Goal: Task Accomplishment & Management: Manage account settings

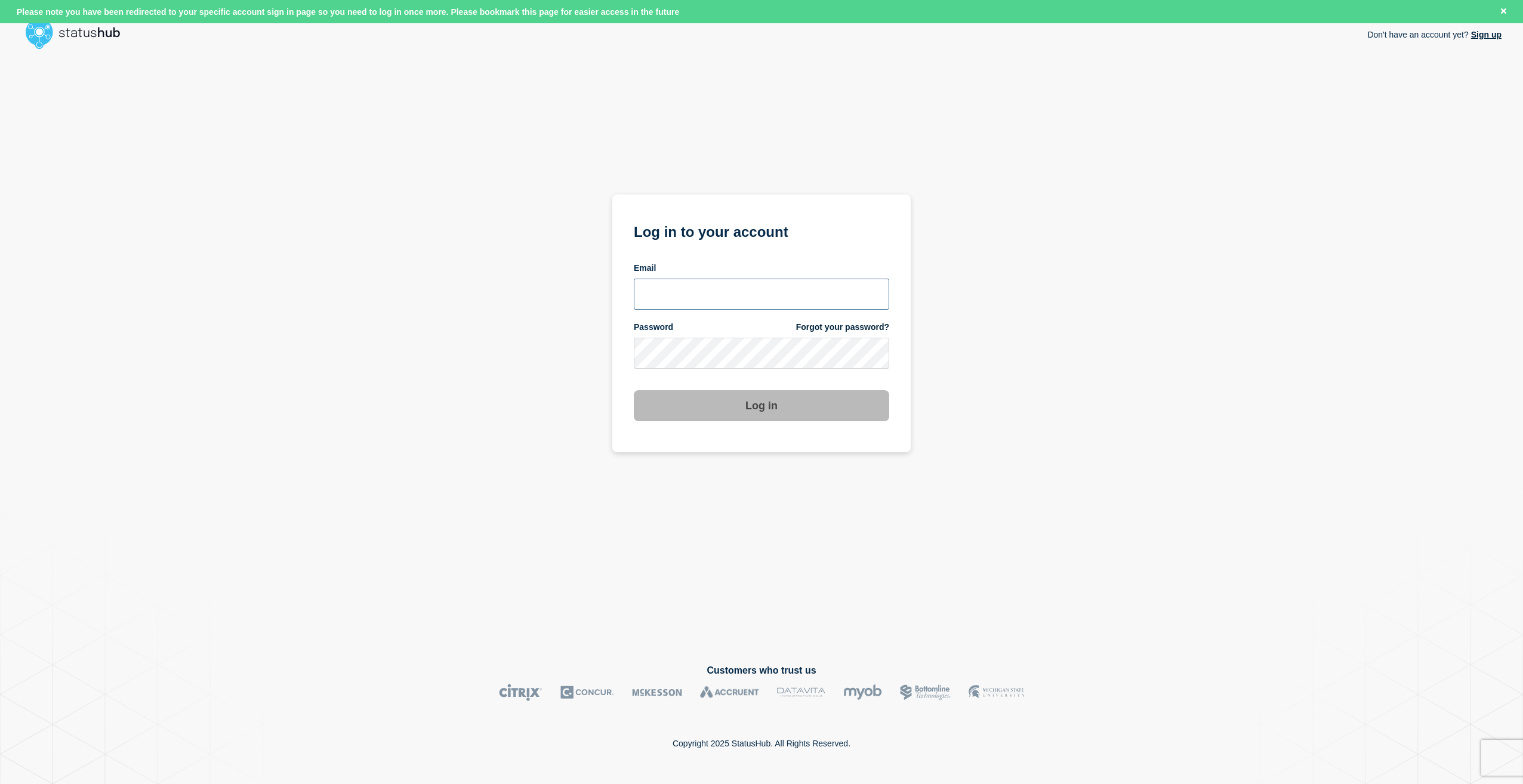
type input "[EMAIL_ADDRESS][PERSON_NAME][DOMAIN_NAME]"
click at [893, 402] on section "Log in to your account Email [EMAIL_ADDRESS][PERSON_NAME][DOMAIN_NAME] Password…" at bounding box center [761, 323] width 298 height 258
click at [882, 402] on button "Log in" at bounding box center [761, 406] width 256 height 31
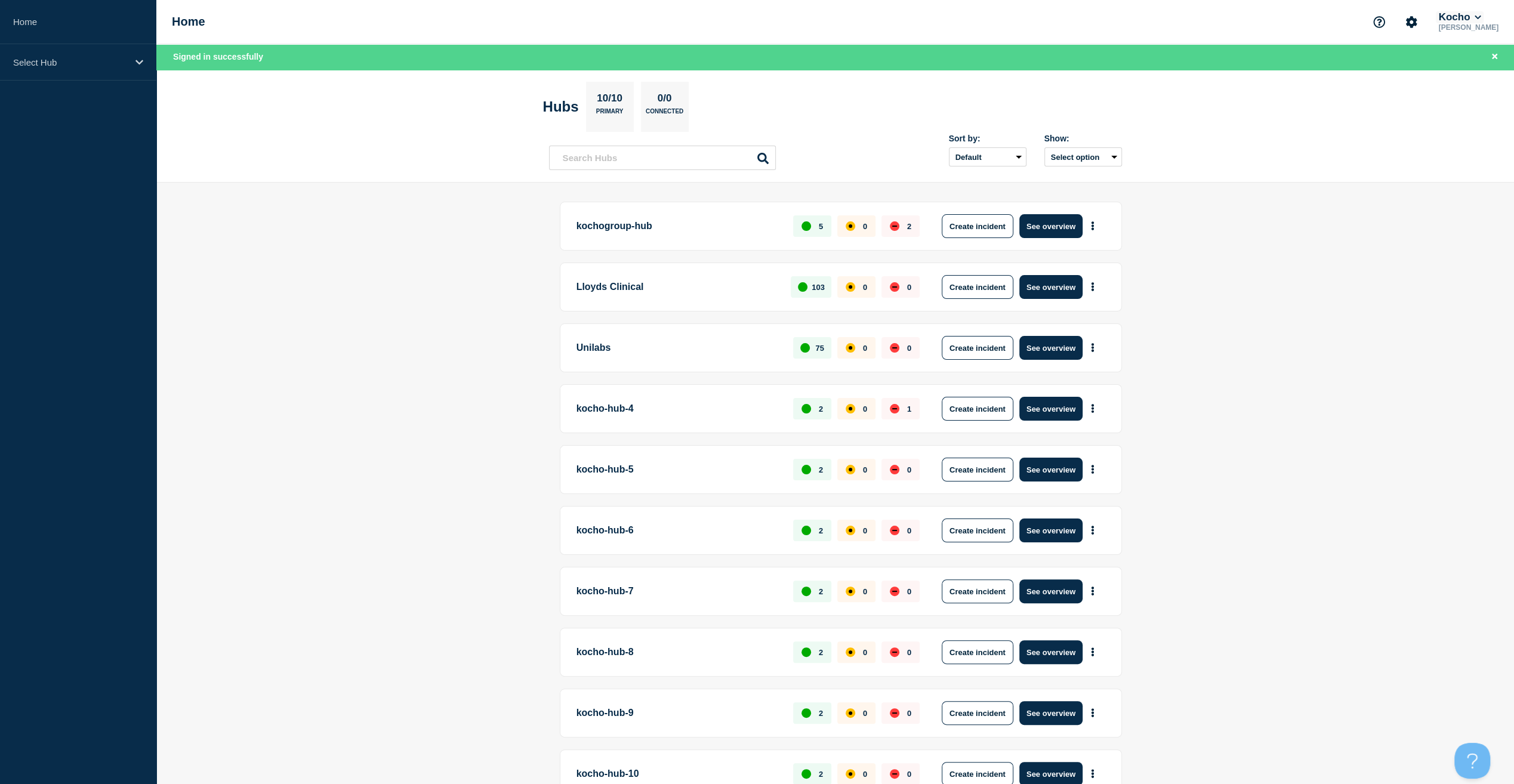
click at [1473, 14] on button "Kocho" at bounding box center [1459, 17] width 47 height 12
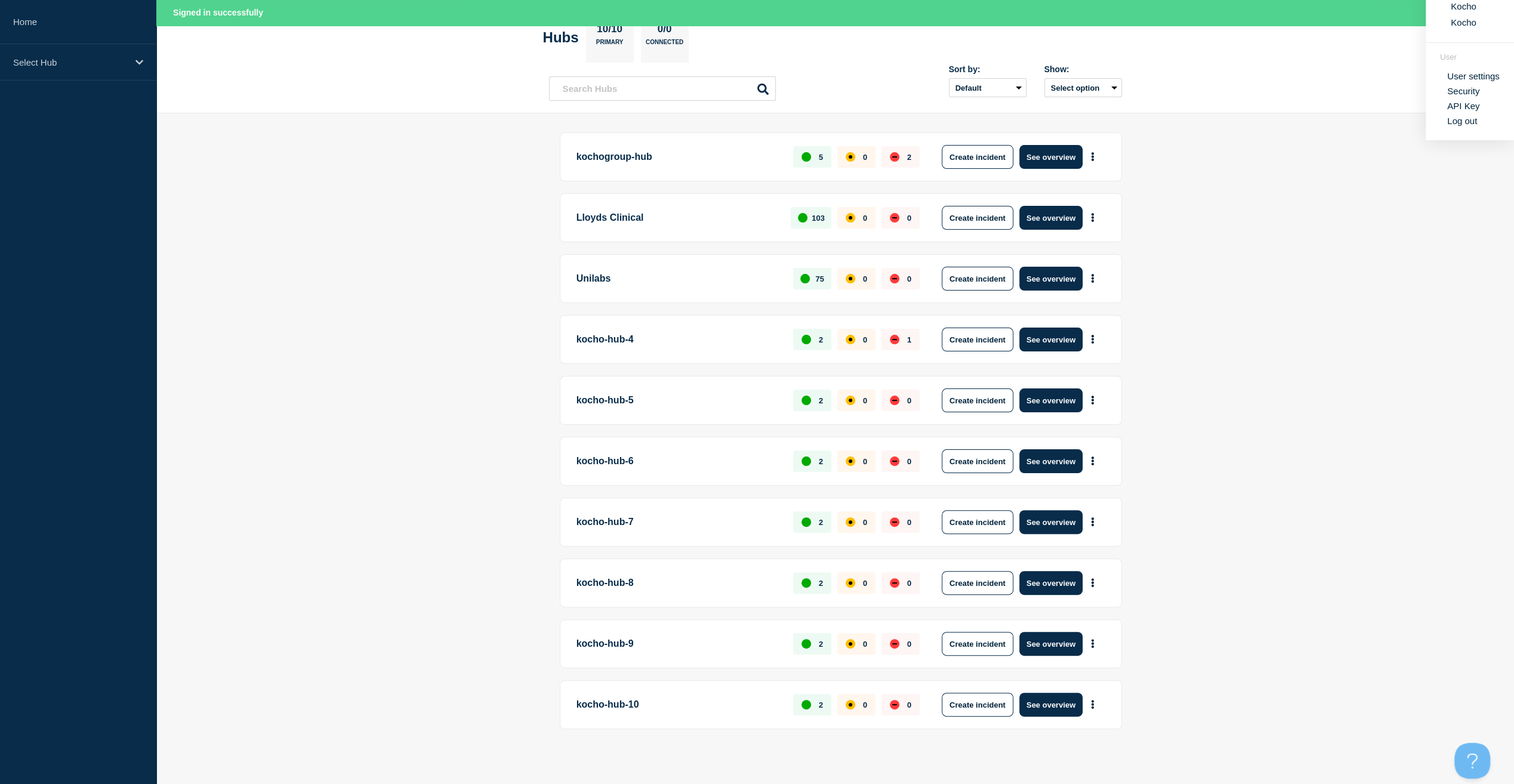
click at [612, 696] on p "kocho-hub-10" at bounding box center [677, 703] width 203 height 23
click at [611, 701] on p "kocho-hub-10" at bounding box center [677, 703] width 203 height 23
click at [136, 58] on icon at bounding box center [140, 63] width 7 height 9
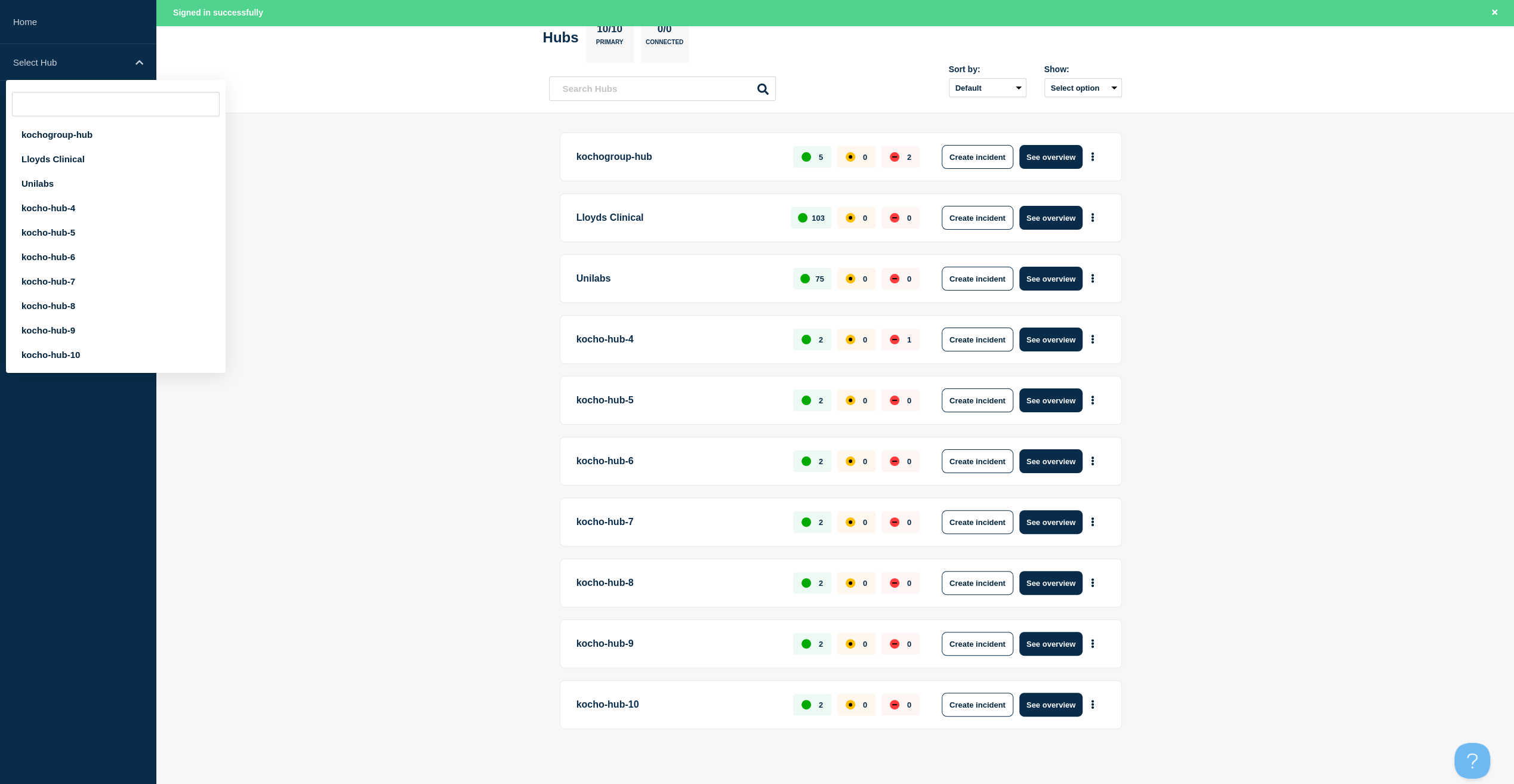
click at [1458, 63] on header "Hubs 10/10 Primary 0/0 Connected Sort by: Default Last added Last updated Most …" at bounding box center [835, 57] width 1358 height 113
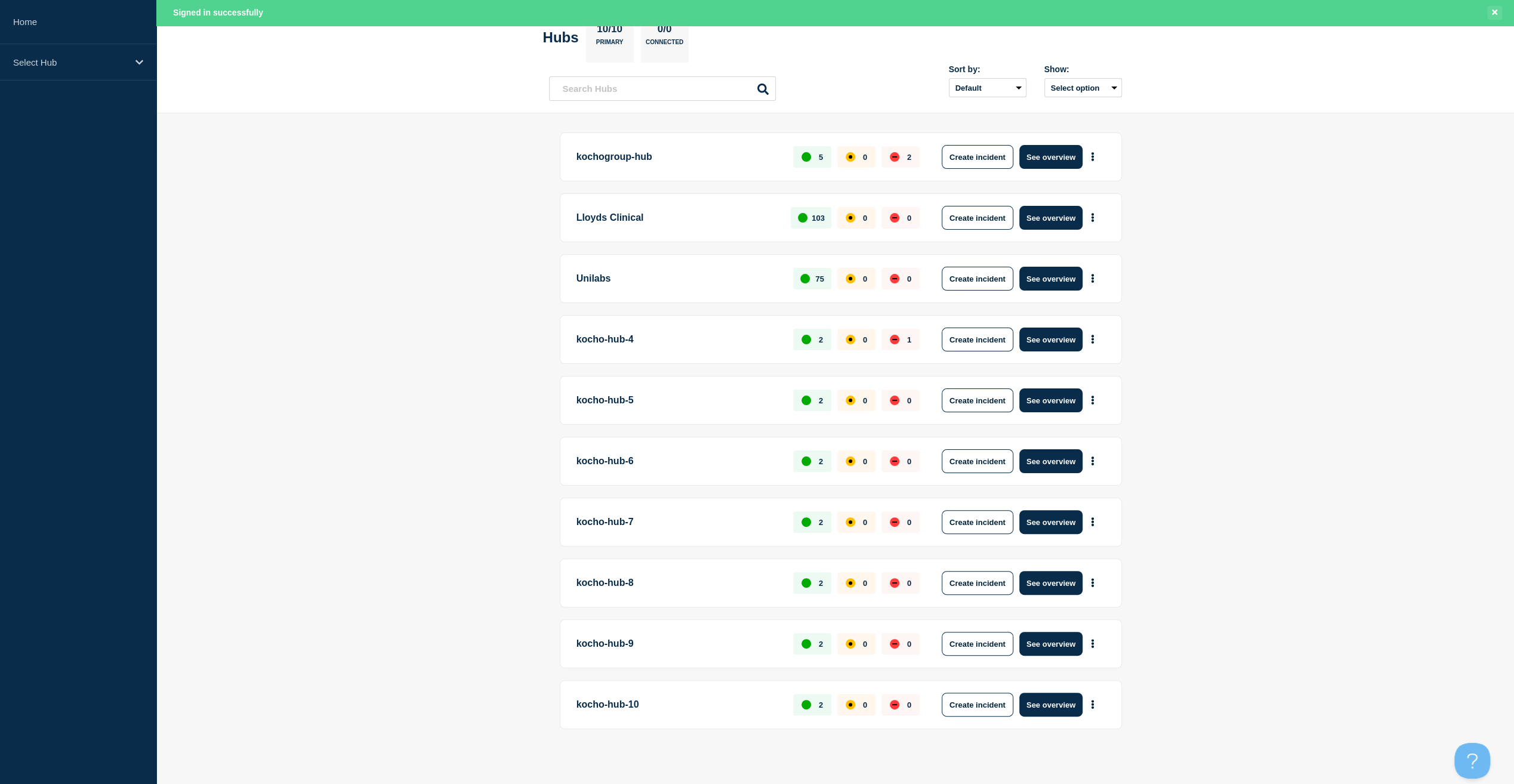
click at [1497, 10] on button "Close banner" at bounding box center [1494, 12] width 15 height 14
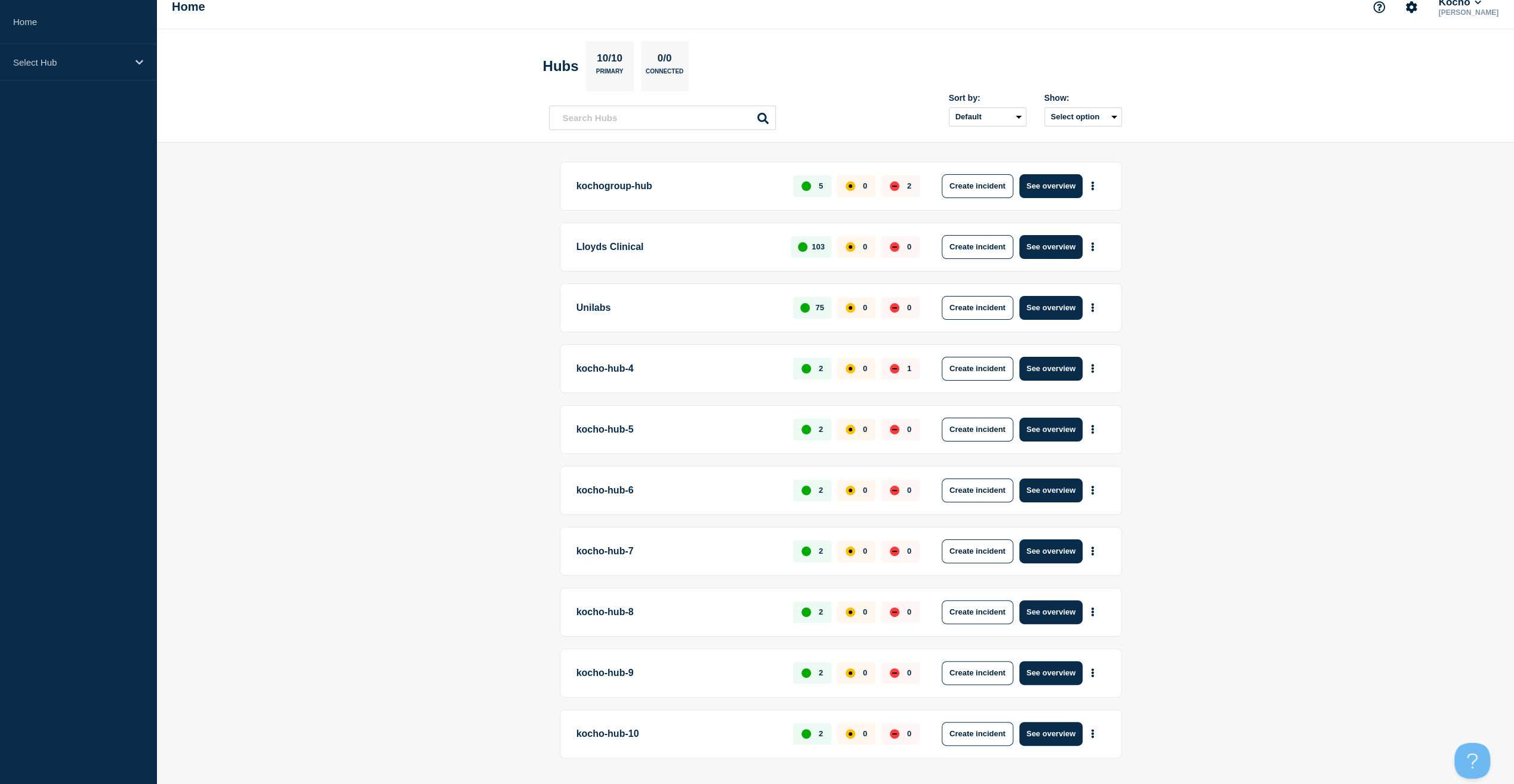
scroll to position [0, 0]
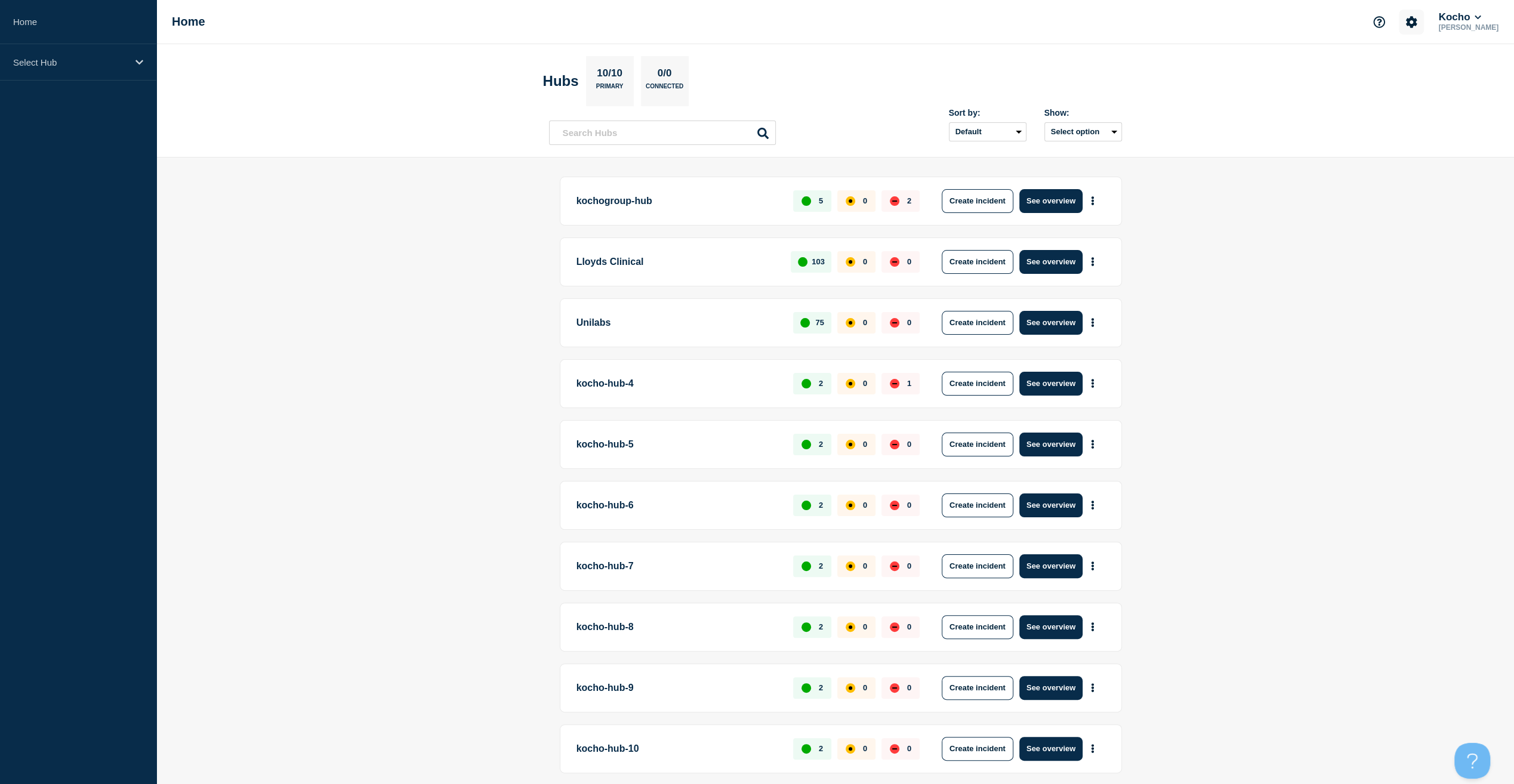
click at [1418, 27] on icon "Account settings" at bounding box center [1411, 22] width 12 height 12
click at [1429, 71] on link "Team Members" at bounding box center [1427, 70] width 62 height 10
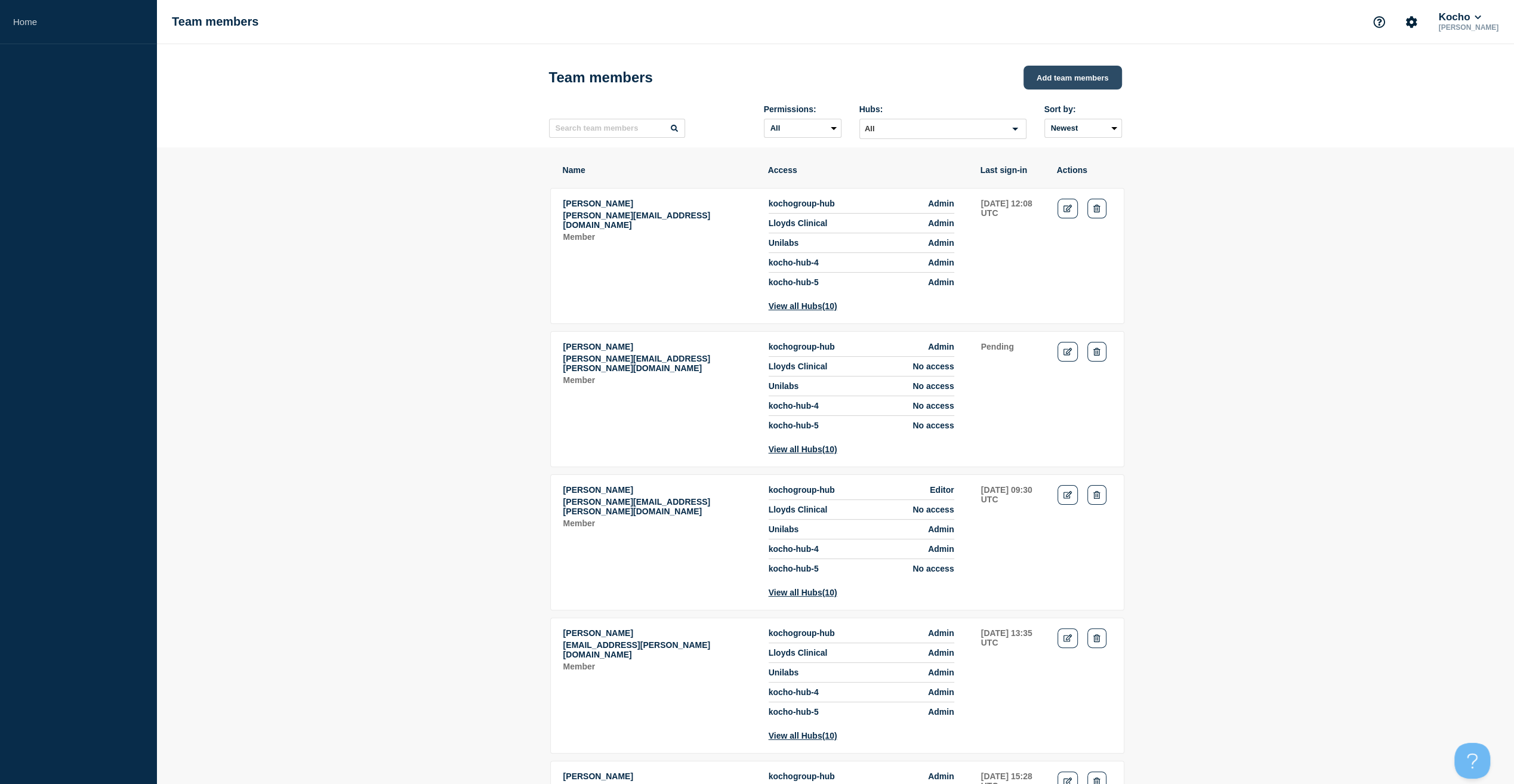
click at [1047, 73] on button "Add team members" at bounding box center [1072, 77] width 98 height 23
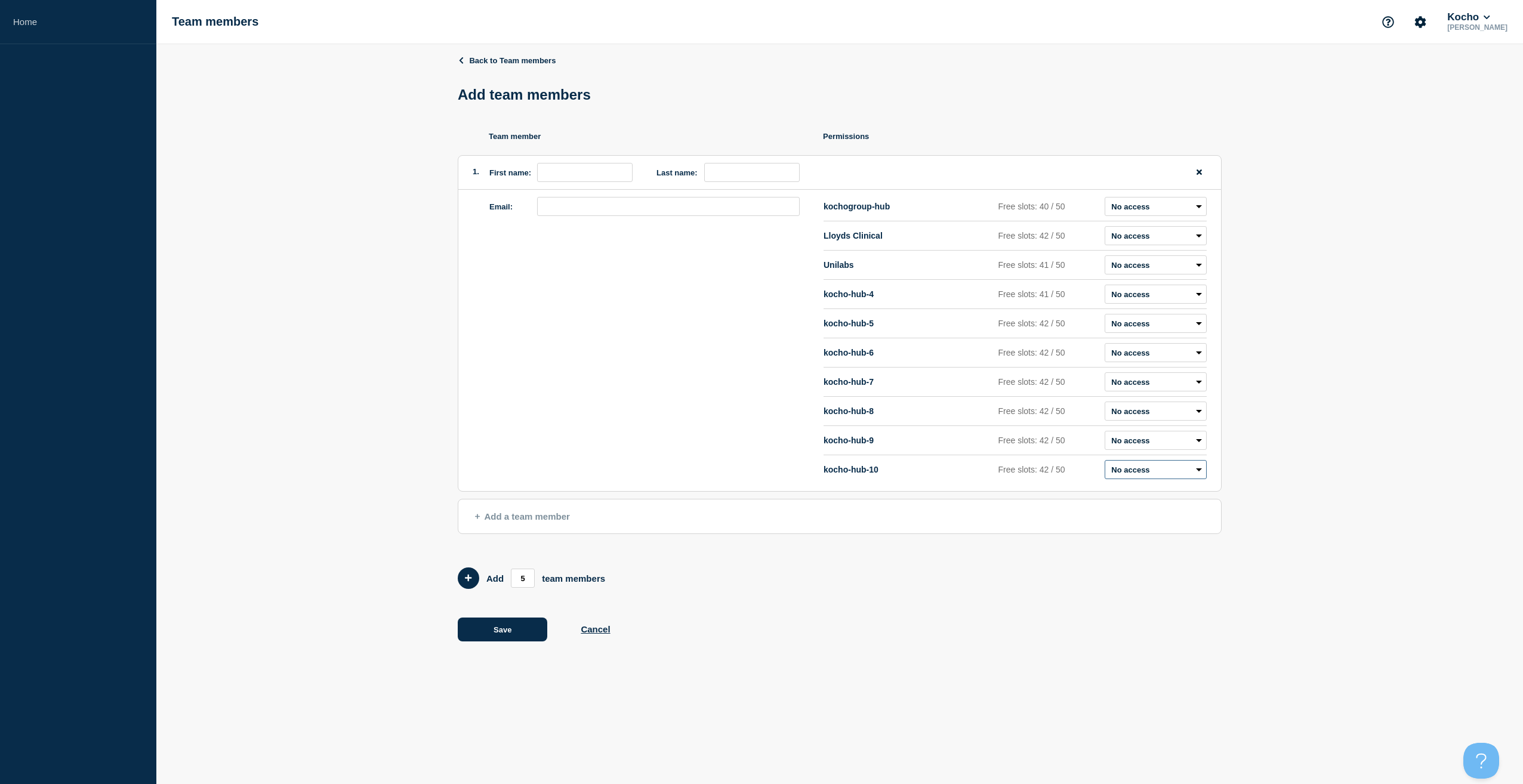
click at [1178, 467] on select "Admin Manager Editor No access" at bounding box center [1156, 469] width 102 height 19
select select "1"
click at [1105, 461] on select "Admin Manager Editor No access" at bounding box center [1156, 469] width 102 height 19
click at [595, 177] on input "first name" at bounding box center [585, 172] width 96 height 19
type input "Adam"
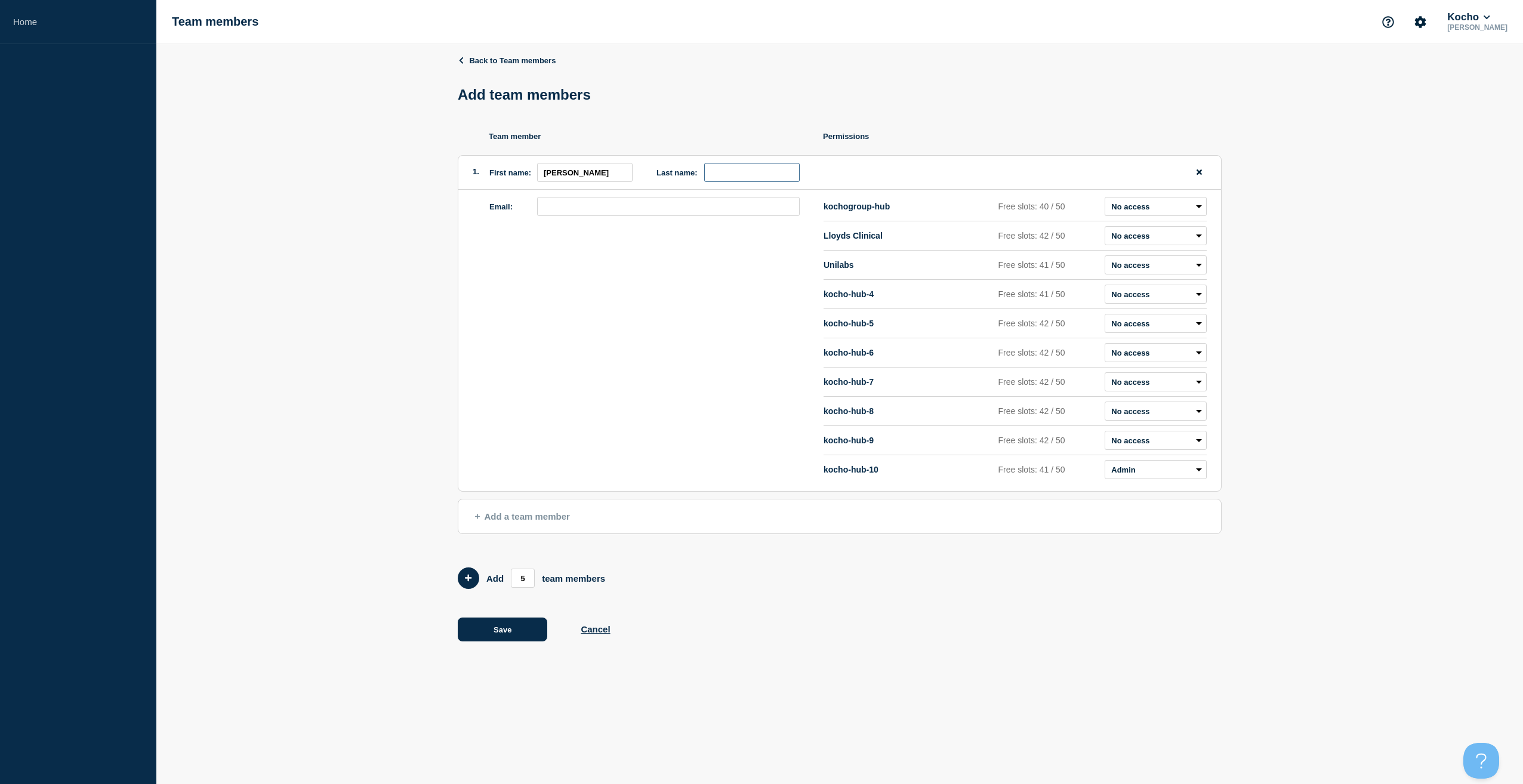
click at [715, 173] on input "last name" at bounding box center [752, 172] width 96 height 19
type input "B"
type input "Febery"
click at [655, 197] on div "Email: kochogroup-hub Free slots: 40 / 50 Admin Manager Editor No access Lloyds…" at bounding box center [840, 341] width 763 height 302
click at [650, 202] on input "email" at bounding box center [668, 206] width 262 height 19
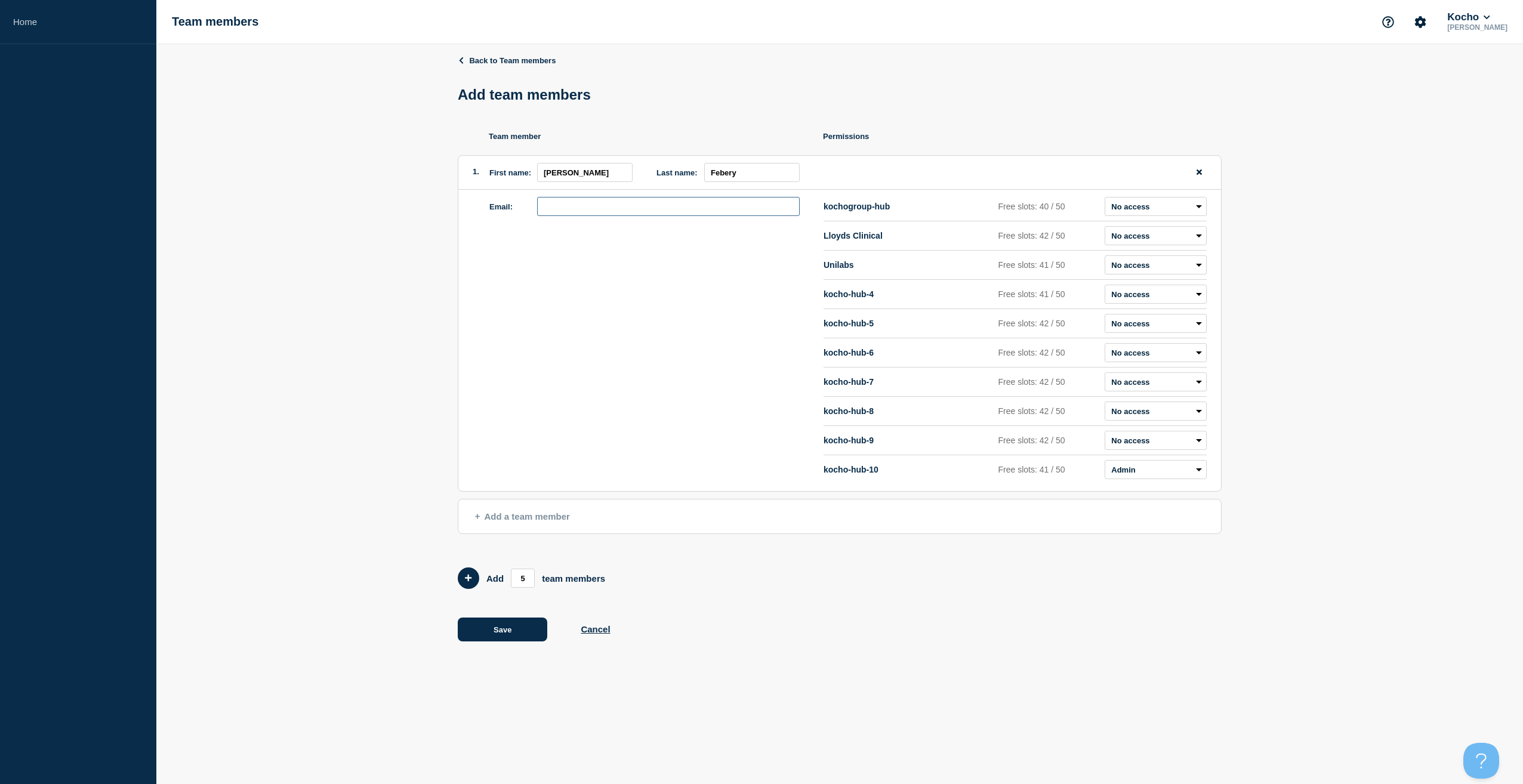
paste input "adam.febery@kocho.co.uk"
type input "adam.febery@kocho.co.uk"
click at [601, 277] on div "Email: adam.febery@kocho.co.uk" at bounding box center [656, 340] width 335 height 287
click at [517, 635] on button "Save" at bounding box center [502, 629] width 90 height 23
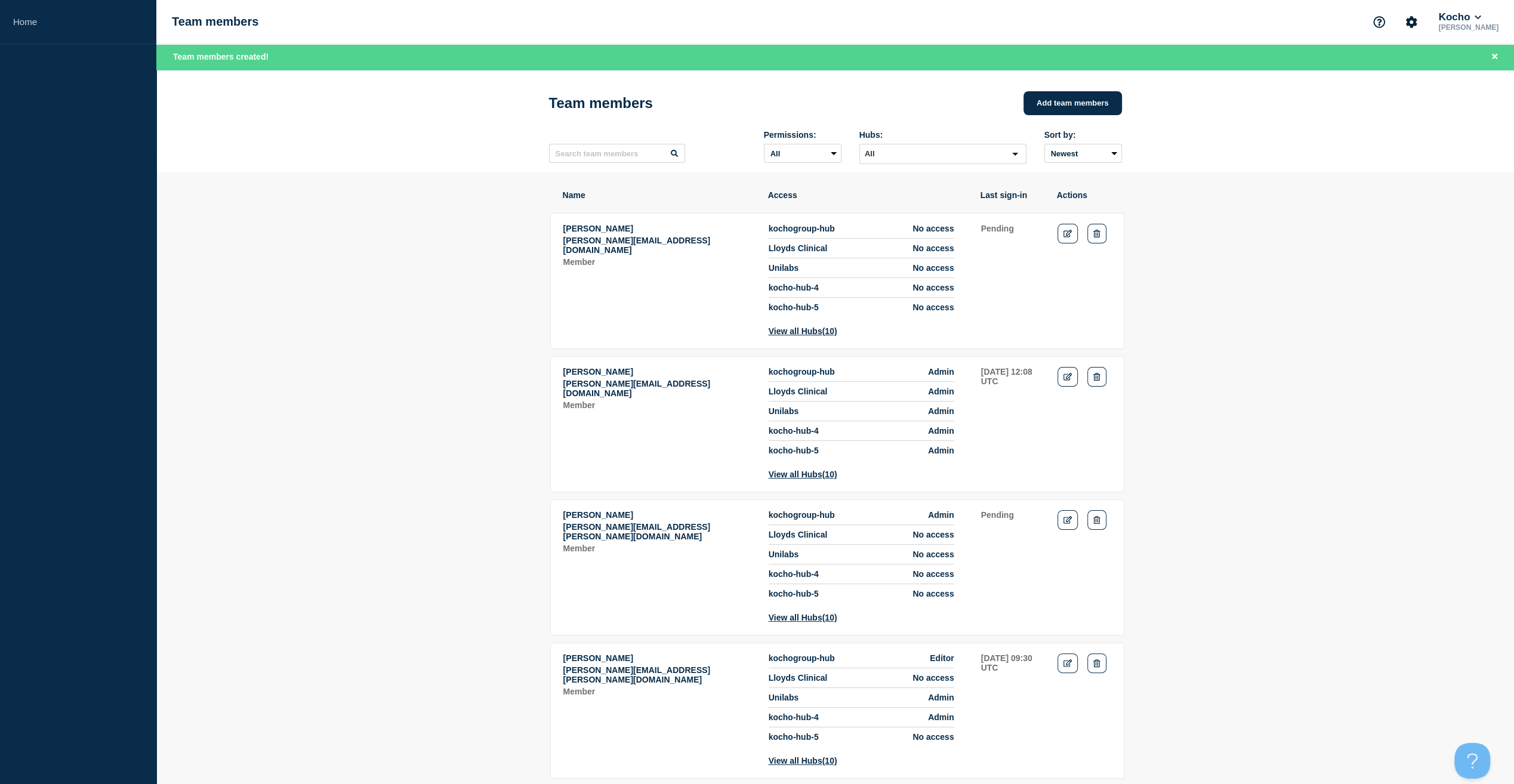
click at [40, 22] on link "Home" at bounding box center [78, 22] width 156 height 44
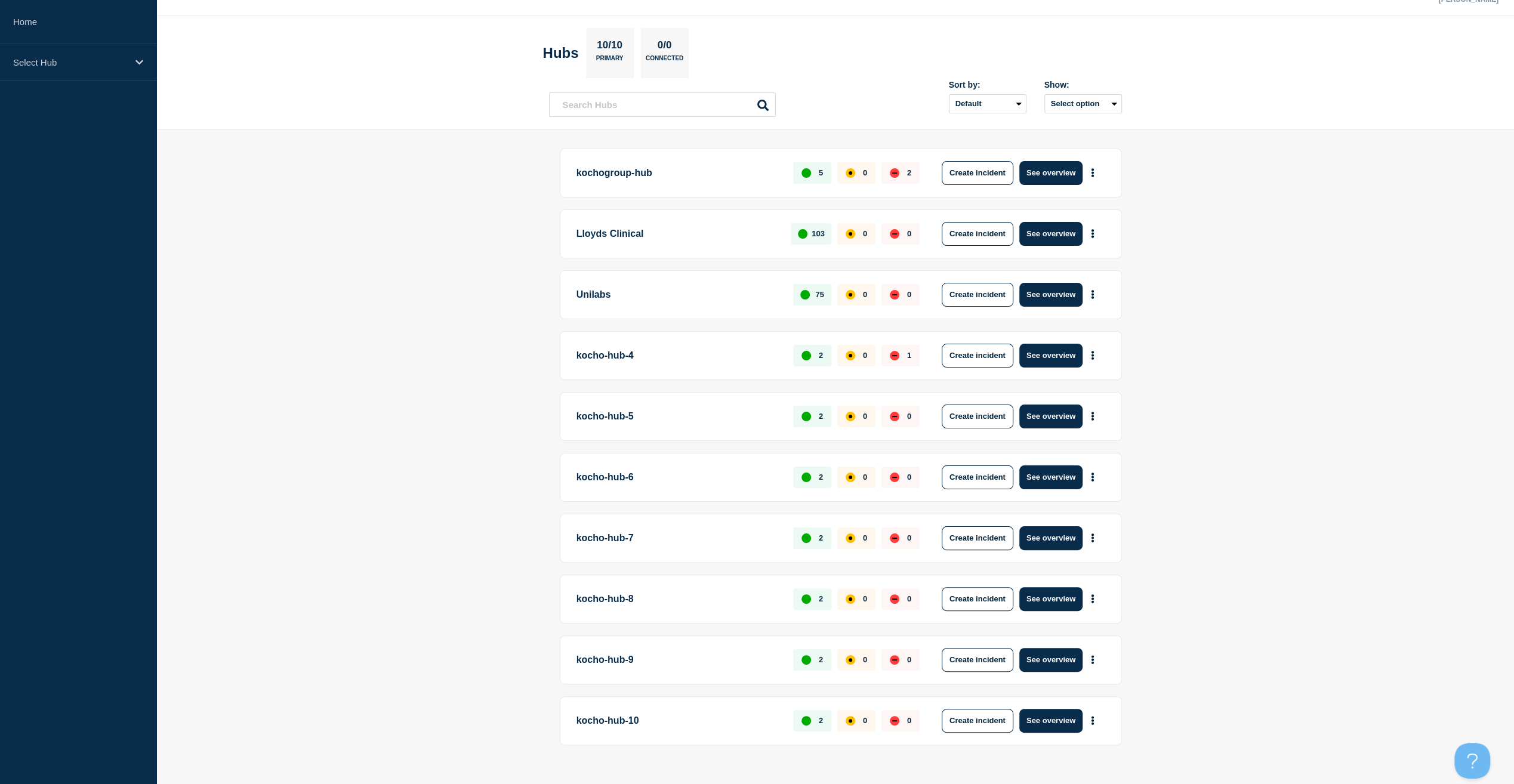
scroll to position [43, 0]
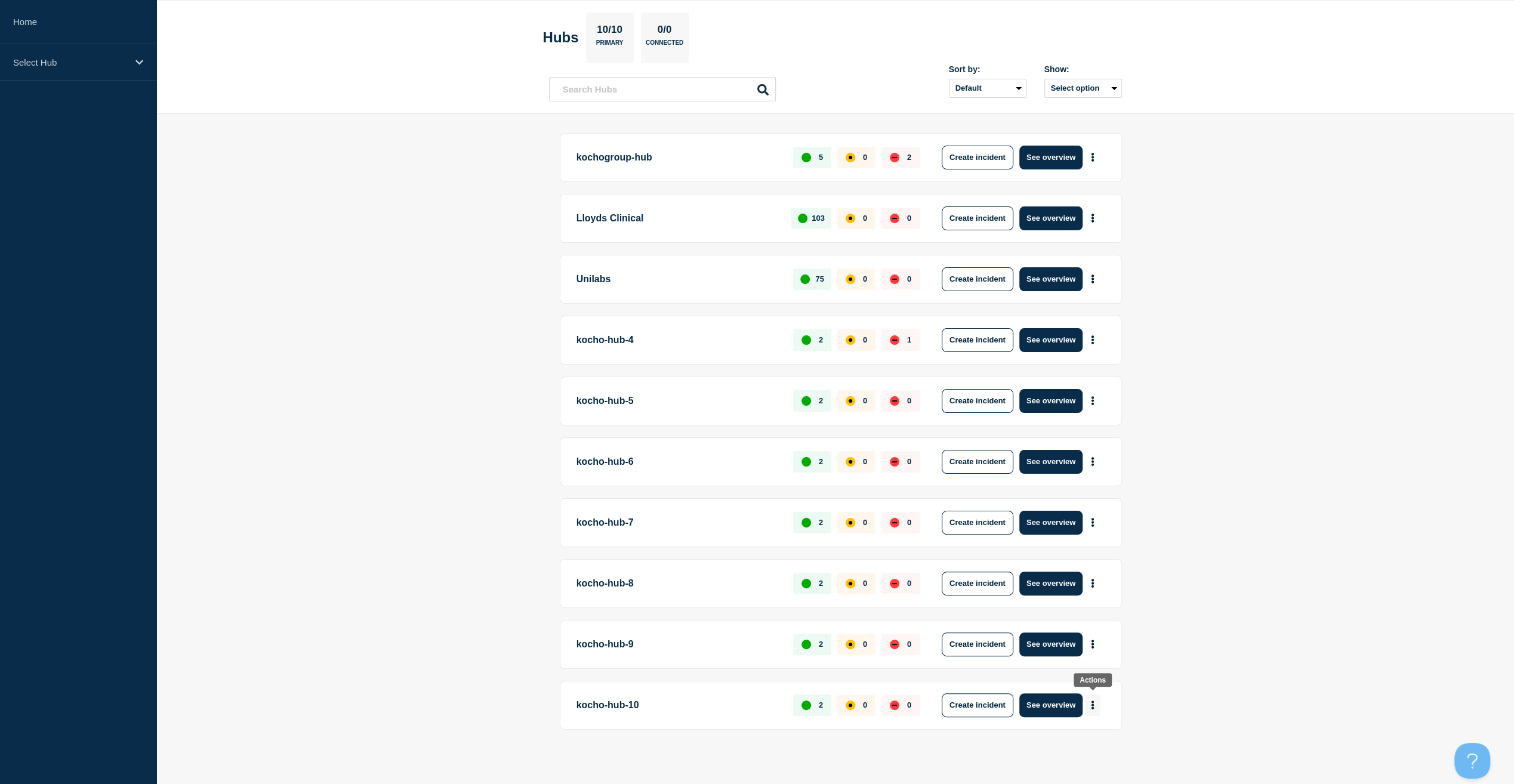
click at [1090, 698] on button "More actions" at bounding box center [1092, 705] width 16 height 22
click at [1086, 753] on link "View Status Page" at bounding box center [1091, 752] width 88 height 10
